Goal: Information Seeking & Learning: Check status

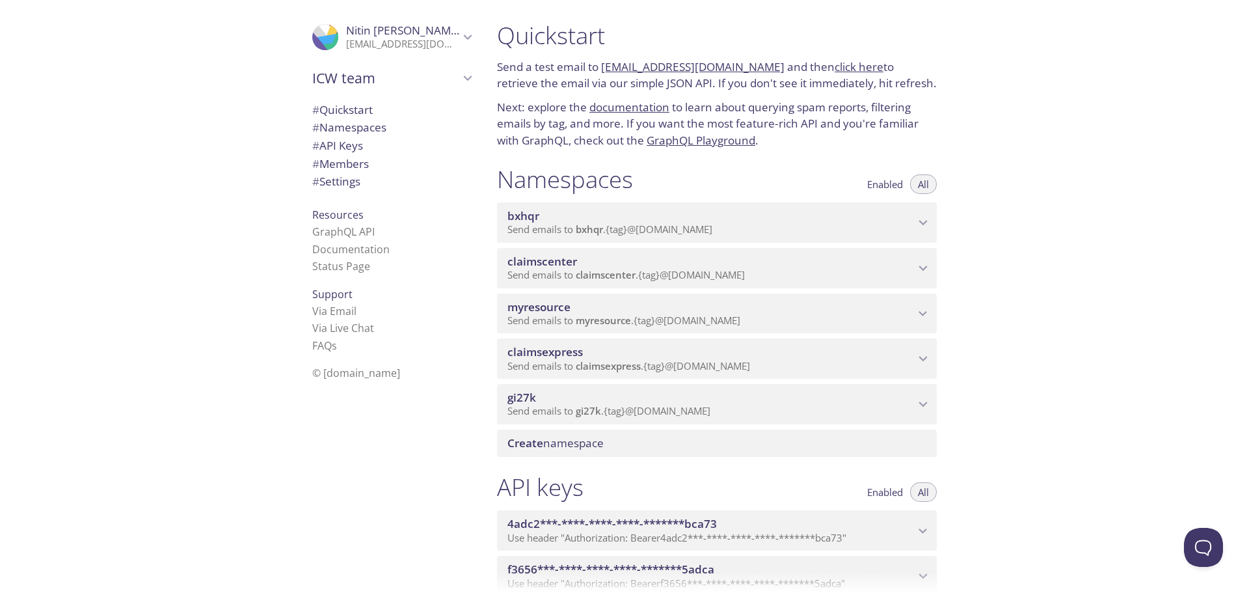
click at [576, 312] on span "myresource" at bounding box center [710, 307] width 407 height 14
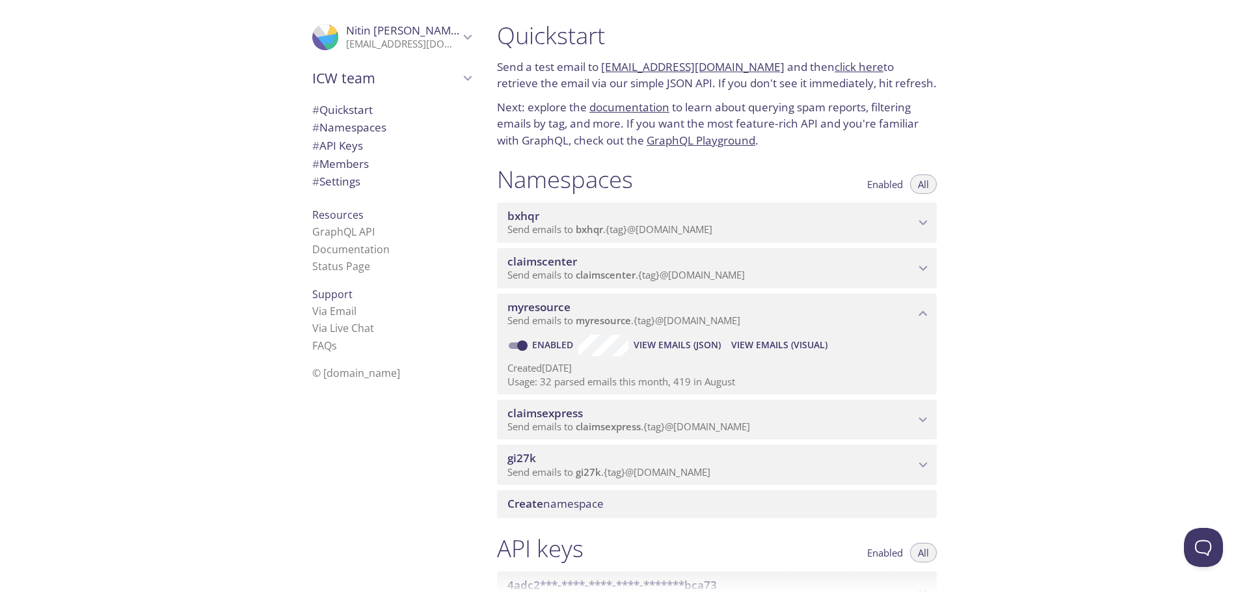
click at [795, 345] on span "View Emails (Visual)" at bounding box center [779, 345] width 96 height 16
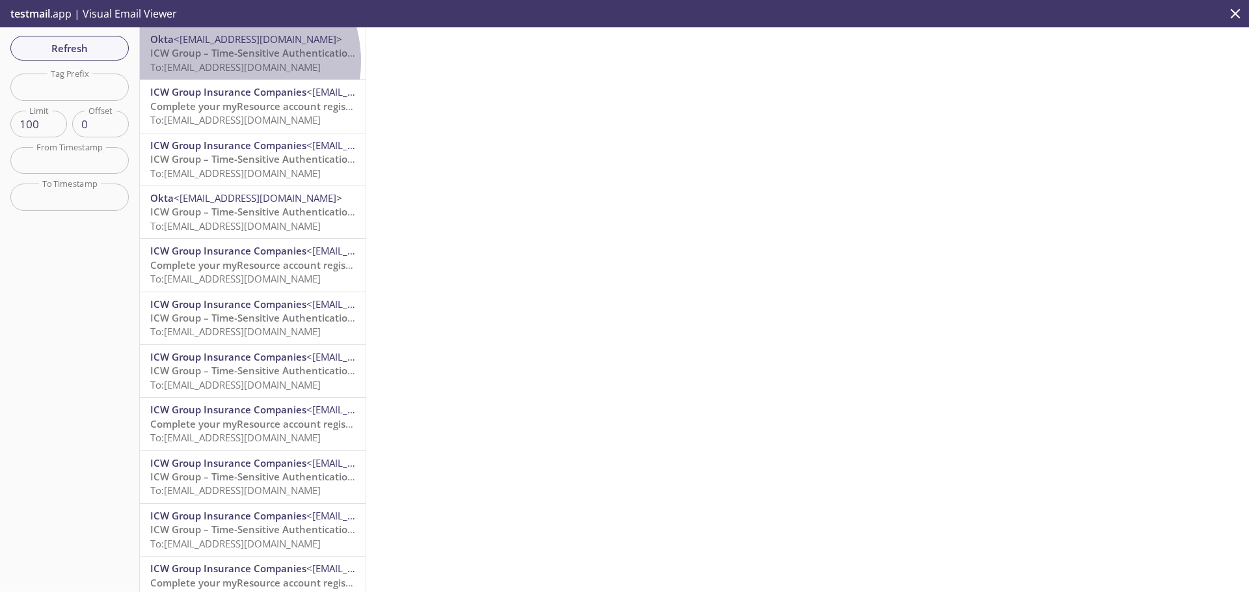
click at [229, 61] on span "To: [EMAIL_ADDRESS][DOMAIN_NAME]" at bounding box center [235, 66] width 170 height 13
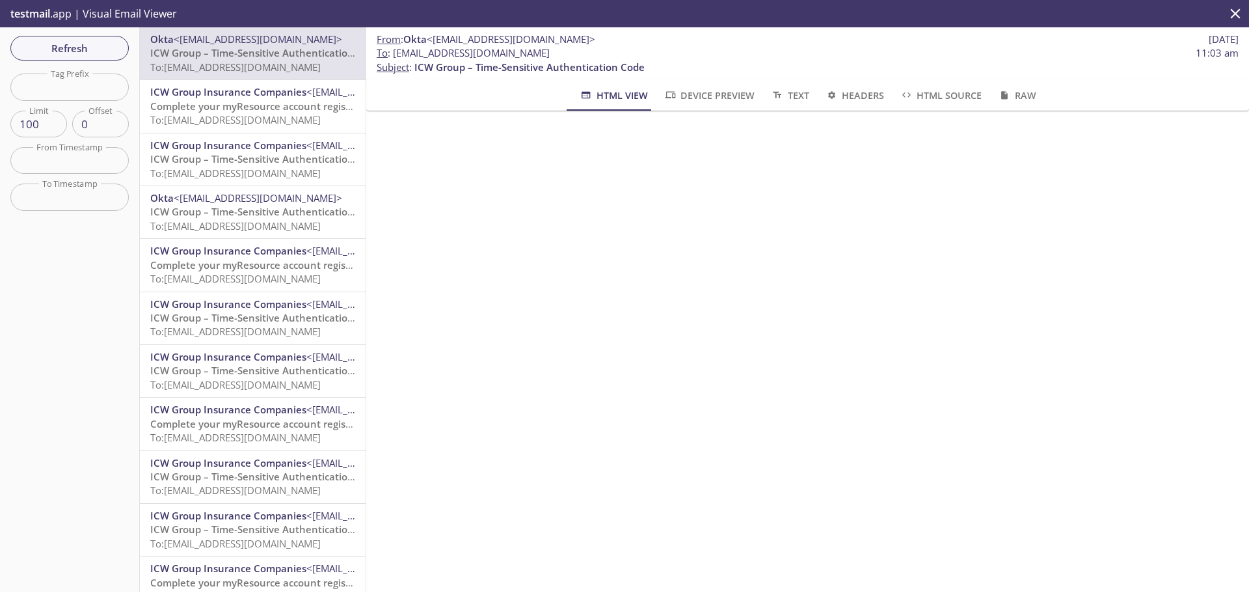
click at [78, 63] on div "Refresh Filters Tag Prefix Tag Prefix Limit 100 Limit Offset 0 Offset From Time…" at bounding box center [70, 309] width 140 height 564
click at [81, 52] on span "Refresh" at bounding box center [70, 48] width 98 height 17
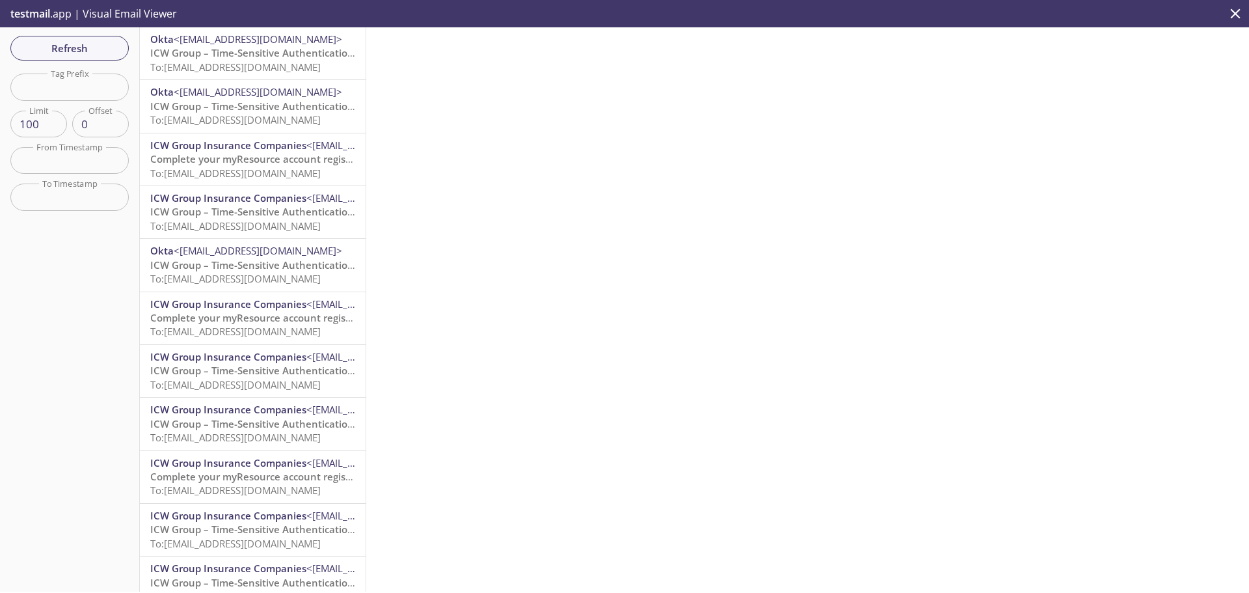
click at [254, 57] on span "ICW Group – Time-Sensitive Authentication Code" at bounding box center [265, 52] width 230 height 13
